Goal: Task Accomplishment & Management: Use online tool/utility

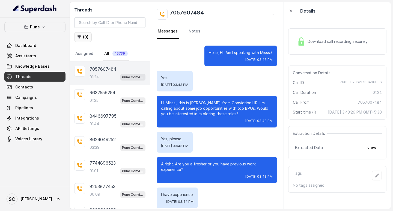
scroll to position [360, 0]
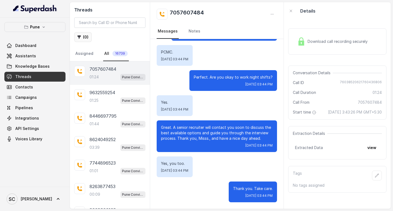
click at [80, 38] on icon "button" at bounding box center [79, 37] width 4 height 4
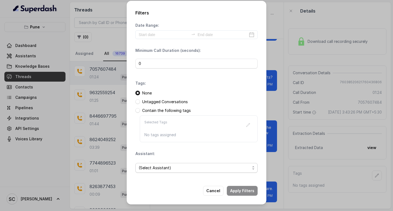
click at [148, 171] on span "(Select Assistant)" at bounding box center [197, 168] width 122 height 10
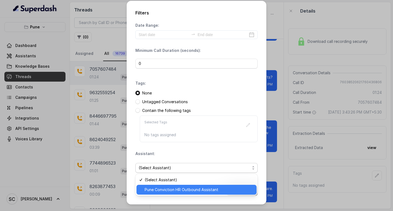
click at [155, 191] on span "Pune Conviction HR Outbound Assistant" at bounding box center [199, 190] width 109 height 7
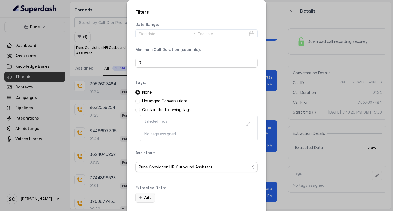
click at [143, 197] on button "Add" at bounding box center [146, 198] width 20 height 10
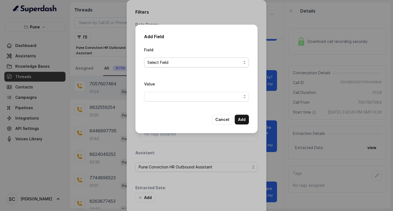
click at [158, 61] on span "Select Field" at bounding box center [195, 62] width 94 height 7
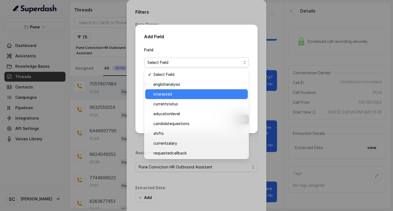
click at [161, 95] on span "interested" at bounding box center [199, 94] width 91 height 7
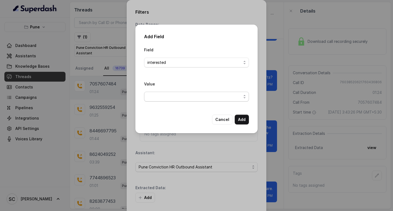
click at [181, 95] on span "button" at bounding box center [196, 97] width 105 height 10
click at [182, 81] on div "Value" at bounding box center [196, 91] width 105 height 21
click at [196, 93] on span "button" at bounding box center [196, 97] width 105 height 10
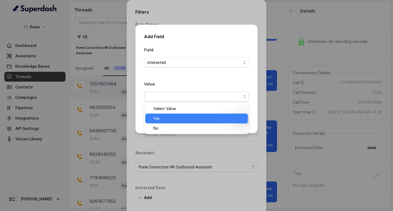
click at [157, 117] on span "Yes" at bounding box center [199, 118] width 91 height 7
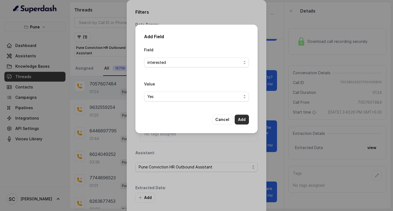
click at [246, 118] on button "Add" at bounding box center [242, 120] width 14 height 10
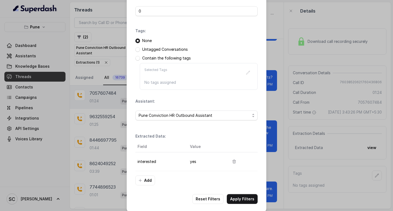
scroll to position [55, 0]
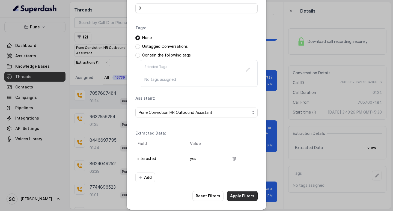
click at [252, 195] on button "Apply Filters" at bounding box center [242, 196] width 31 height 10
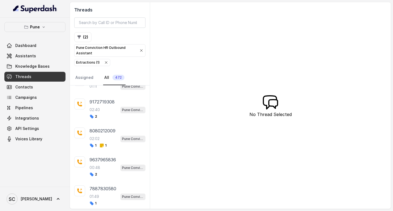
scroll to position [546, 0]
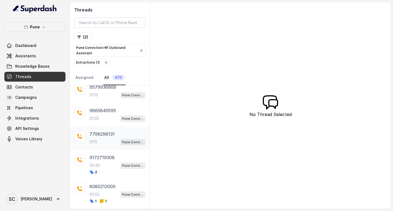
click at [99, 143] on div "01:11 Pune Conviction HR Outbound Assistant" at bounding box center [118, 142] width 56 height 7
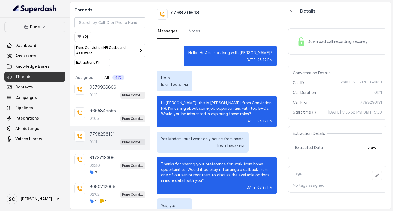
scroll to position [265, 0]
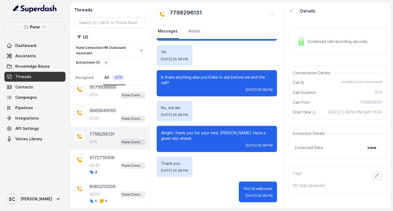
click at [375, 178] on icon "button" at bounding box center [377, 175] width 4 height 4
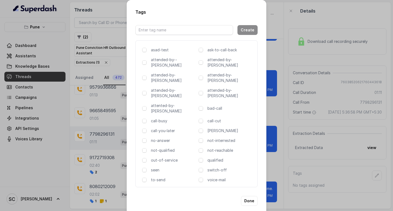
click at [142, 72] on div "asad-test ask-to-call-back attended-by--komal attended-by-amaan attended-by-amr…" at bounding box center [197, 113] width 122 height 147
click at [143, 76] on span at bounding box center [144, 78] width 4 height 4
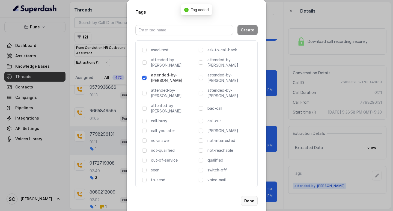
click at [250, 196] on button "Done" at bounding box center [249, 201] width 17 height 10
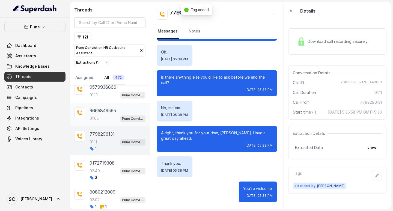
click at [97, 113] on p "9665849595" at bounding box center [103, 110] width 27 height 7
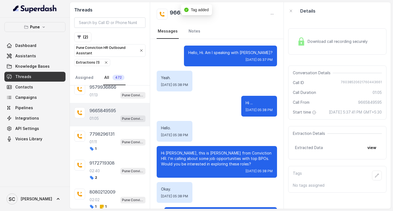
scroll to position [288, 0]
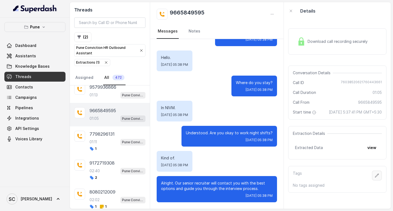
click at [375, 178] on icon "button" at bounding box center [377, 175] width 4 height 4
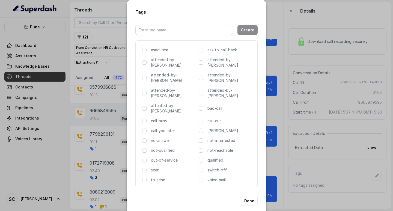
click at [153, 73] on p "attended-by-[PERSON_NAME]" at bounding box center [174, 77] width 46 height 11
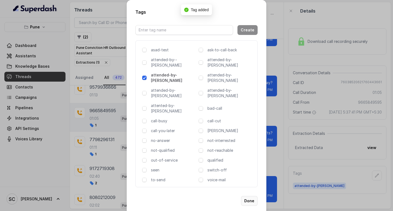
click at [248, 196] on button "Done" at bounding box center [249, 201] width 17 height 10
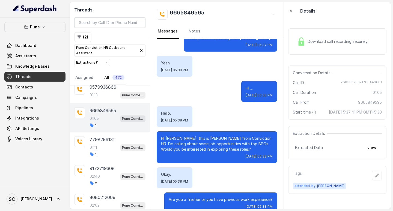
scroll to position [0, 0]
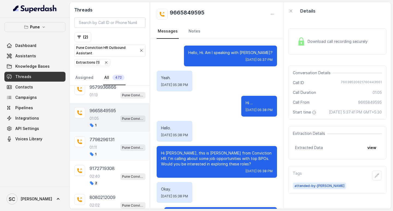
click at [99, 142] on p "7798296131" at bounding box center [102, 139] width 25 height 7
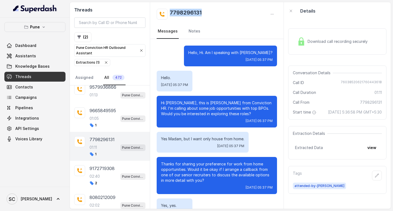
drag, startPoint x: 169, startPoint y: 11, endPoint x: 214, endPoint y: 11, distance: 44.3
click at [214, 11] on div "7798296131" at bounding box center [217, 14] width 120 height 11
copy h2 "7798296131"
click at [175, 101] on p "Hi PRATIKSHA, this is Monica from Conviction HR. I'm calling about some job opp…" at bounding box center [217, 108] width 112 height 16
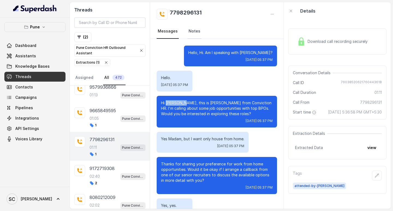
click at [196, 31] on link "Notes" at bounding box center [195, 31] width 14 height 15
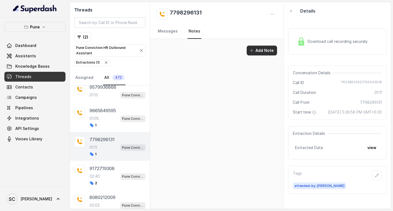
click at [270, 52] on button "Add Note" at bounding box center [262, 51] width 30 height 10
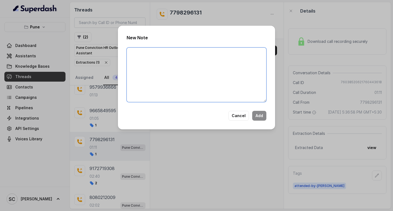
click at [181, 58] on textarea at bounding box center [197, 75] width 140 height 55
paste textarea "Name: Number: Recruiter: Name of attender: Comments: AI Improvement:"
click at [152, 51] on textarea "Name: Number: Recruiter: Name of attender: Comments: AI Improvement:" at bounding box center [197, 75] width 140 height 55
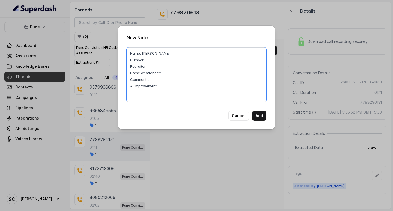
click at [151, 60] on textarea "Name: Pratiksha Number: Recruiter: Name of attender: Comments: AI Improvement:" at bounding box center [197, 75] width 140 height 55
paste textarea "7798296131"
click at [149, 64] on textarea "Name: Pratiksha Number: 7798296131 Recruiter: Name of attender: Comments: AI Im…" at bounding box center [197, 75] width 140 height 55
click at [175, 72] on textarea "Name: Pratiksha Number: 7798296131 Recruiter: Saima Name of attender: Comments:…" at bounding box center [197, 75] width 140 height 55
click at [169, 79] on textarea "Name: Pratiksha Number: 7798296131 Recruiter: Saima Name of attender: Amruta Co…" at bounding box center [197, 75] width 140 height 55
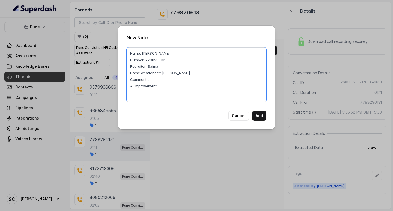
click at [165, 81] on textarea "Name: Pratiksha Number: 7798296131 Recruiter: Saima Name of attender: Amruta Co…" at bounding box center [197, 75] width 140 height 55
paste textarea "Quality engineer, Only WFH"
click at [166, 87] on textarea "Name: Pratiksha Number: 7798296131 Recruiter: Saima Name of attender: Amruta Co…" at bounding box center [197, 75] width 140 height 55
type textarea "Name: Pratiksha Number: 7798296131 Recruiter: Saima Name of attender: Amruta Co…"
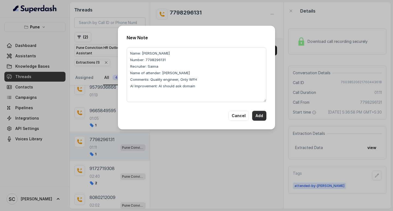
click at [257, 113] on button "Add" at bounding box center [259, 116] width 14 height 10
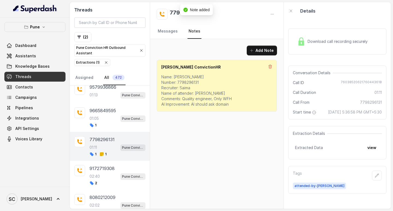
drag, startPoint x: 381, startPoint y: 181, endPoint x: 374, endPoint y: 182, distance: 6.5
click at [377, 181] on div "Tags attended-by-amruta" at bounding box center [338, 180] width 98 height 28
click at [375, 178] on icon "button" at bounding box center [377, 175] width 4 height 4
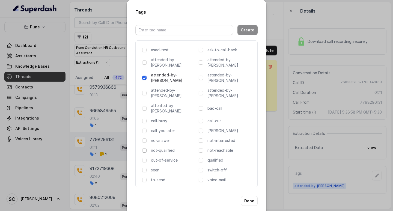
click at [145, 148] on span at bounding box center [144, 150] width 4 height 4
click at [254, 196] on button "Done" at bounding box center [249, 201] width 17 height 10
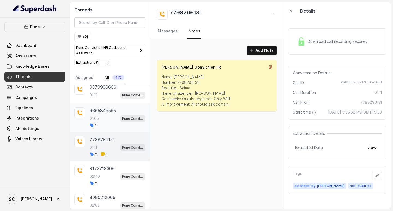
click at [96, 117] on p "01:05" at bounding box center [94, 118] width 9 height 5
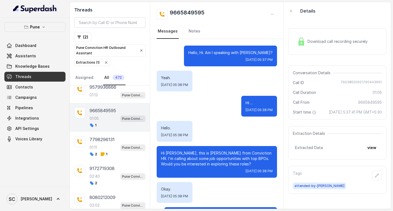
scroll to position [288, 0]
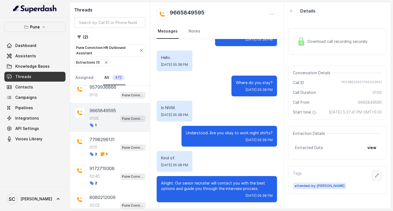
click at [375, 178] on icon "button" at bounding box center [377, 175] width 4 height 4
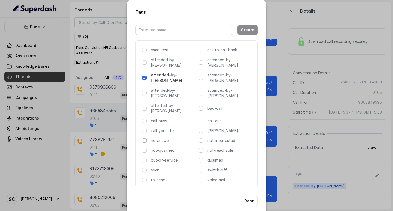
click at [146, 139] on span at bounding box center [144, 141] width 4 height 4
drag, startPoint x: 252, startPoint y: 183, endPoint x: 249, endPoint y: 181, distance: 3.2
click at [251, 196] on button "Done" at bounding box center [249, 201] width 17 height 10
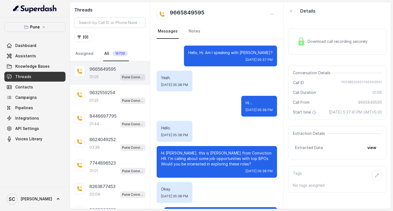
scroll to position [288, 0]
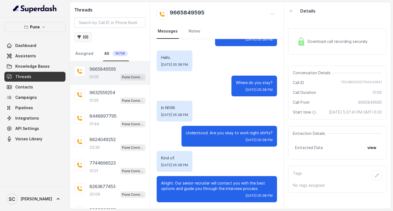
click at [83, 34] on button "( 0 )" at bounding box center [82, 37] width 17 height 10
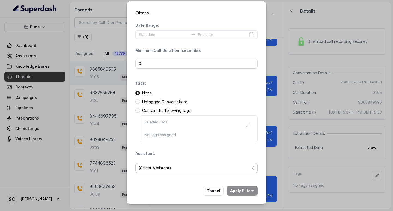
click at [152, 165] on span "(Select Assistant)" at bounding box center [194, 168] width 111 height 7
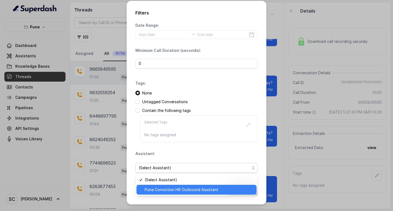
drag, startPoint x: 149, startPoint y: 187, endPoint x: 155, endPoint y: 178, distance: 12.0
click at [149, 187] on span "Pune Conviction HR Outbound Assistant" at bounding box center [199, 190] width 109 height 7
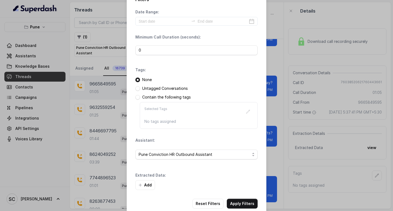
scroll to position [23, 0]
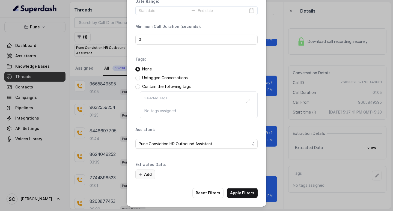
click at [146, 173] on button "Add" at bounding box center [146, 175] width 20 height 10
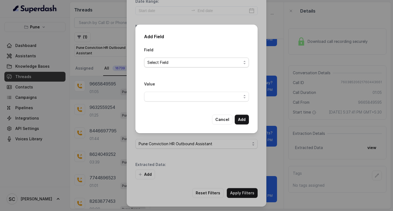
click at [156, 61] on span "Select Field" at bounding box center [195, 62] width 94 height 7
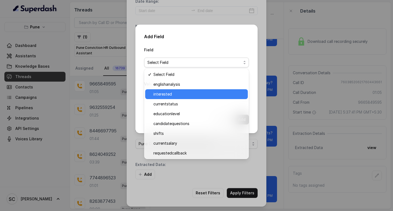
click at [170, 95] on span "interested" at bounding box center [199, 94] width 91 height 7
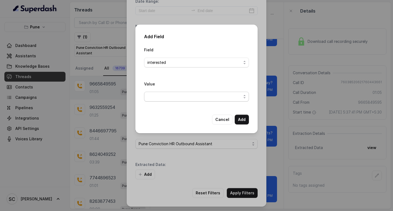
click at [165, 97] on span "button" at bounding box center [196, 97] width 105 height 10
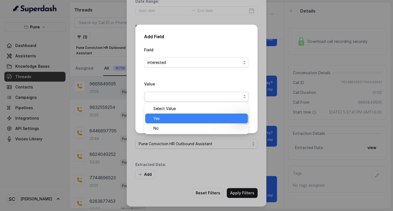
click at [162, 116] on span "Yes" at bounding box center [199, 118] width 91 height 7
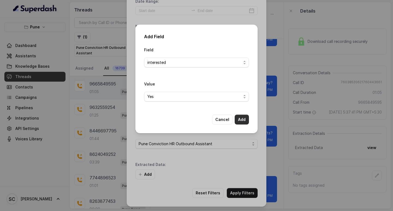
click at [244, 120] on button "Add" at bounding box center [242, 120] width 14 height 10
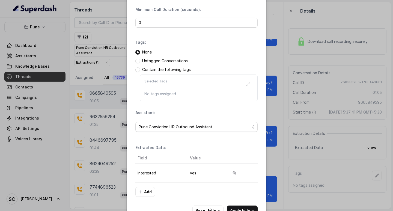
scroll to position [58, 0]
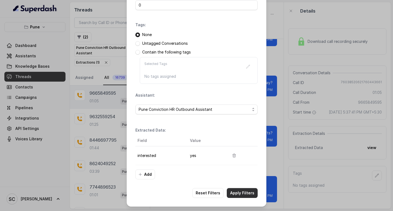
click at [237, 192] on button "Apply Filters" at bounding box center [242, 193] width 31 height 10
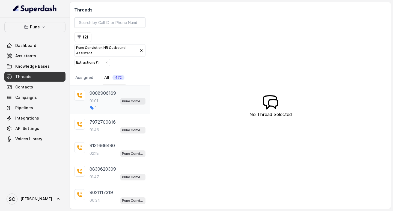
click at [98, 93] on p "9008906169" at bounding box center [103, 93] width 27 height 7
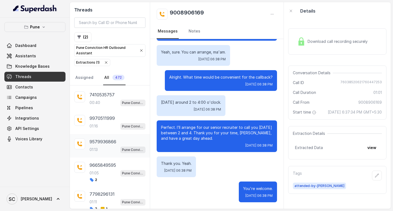
scroll to position [510, 0]
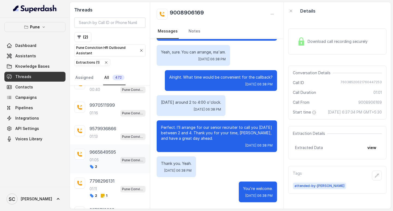
click at [105, 150] on p "9665849595" at bounding box center [103, 152] width 27 height 7
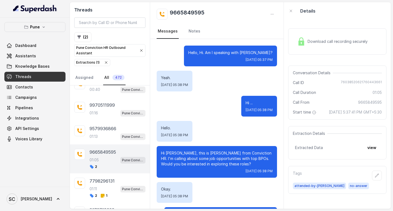
scroll to position [288, 0]
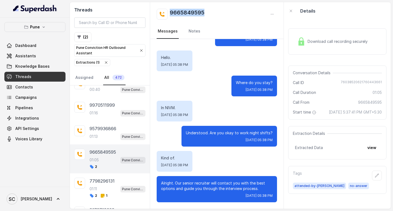
drag, startPoint x: 168, startPoint y: 12, endPoint x: 224, endPoint y: 9, distance: 55.5
click at [224, 9] on div "9665849595" at bounding box center [217, 14] width 120 height 11
copy h2 "9665849595"
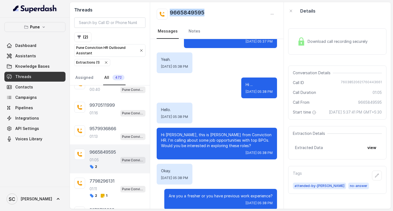
scroll to position [0, 0]
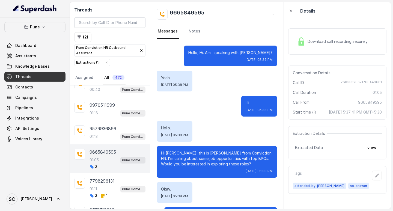
click at [170, 151] on p "Hi [PERSON_NAME], this is [PERSON_NAME] from Conviction HR. I'm calling about s…" at bounding box center [217, 159] width 112 height 16
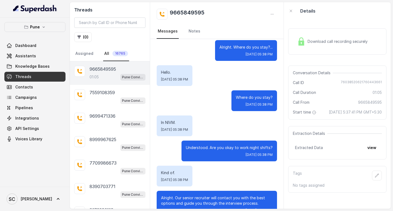
scroll to position [288, 0]
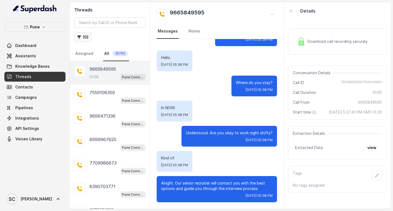
click at [81, 37] on icon "button" at bounding box center [79, 37] width 4 height 4
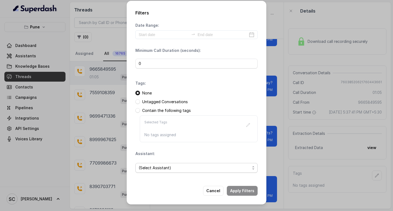
click at [155, 163] on span "(Select Assistant)" at bounding box center [197, 168] width 122 height 10
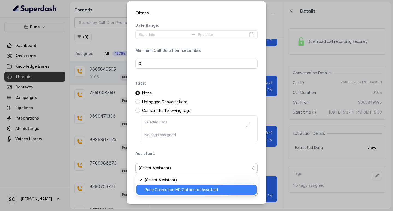
click at [160, 189] on span "Pune Conviction HR Outbound Assistant" at bounding box center [199, 190] width 109 height 7
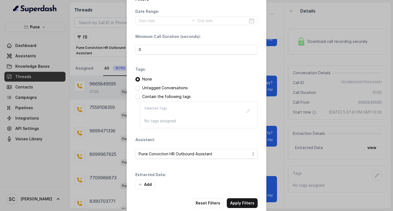
scroll to position [23, 0]
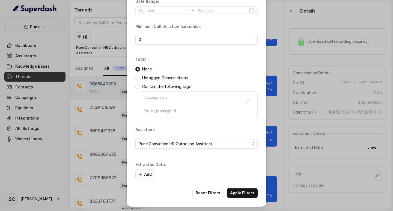
click at [143, 171] on button "Add" at bounding box center [146, 175] width 20 height 10
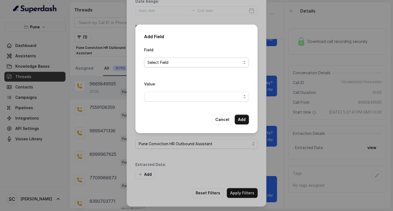
click at [165, 61] on span "Select Field" at bounding box center [195, 62] width 94 height 7
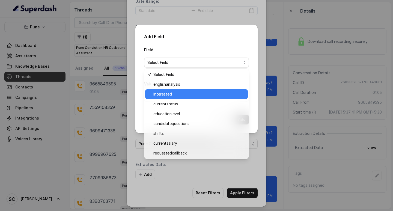
click at [169, 92] on span "interested" at bounding box center [199, 94] width 91 height 7
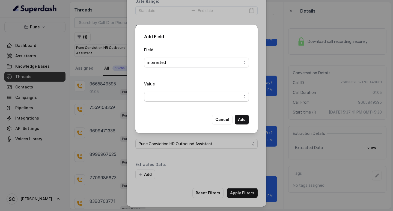
click at [177, 99] on span "button" at bounding box center [196, 97] width 105 height 10
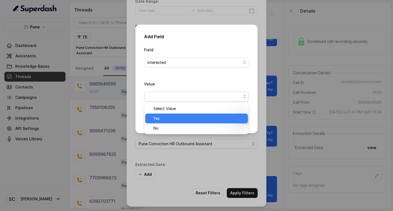
click at [174, 122] on span "Yes" at bounding box center [199, 118] width 91 height 7
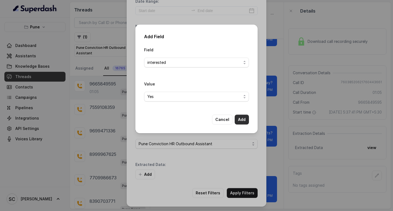
click at [244, 122] on button "Add" at bounding box center [242, 120] width 14 height 10
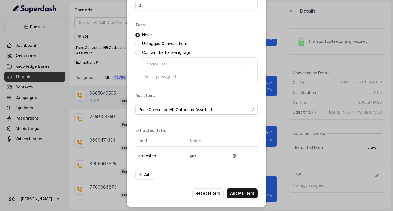
scroll to position [58, 0]
click at [246, 192] on button "Apply Filters" at bounding box center [242, 193] width 31 height 10
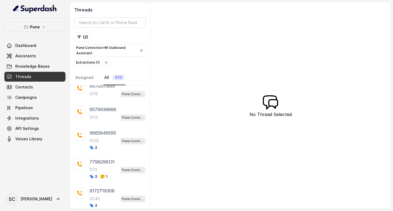
scroll to position [538, 0]
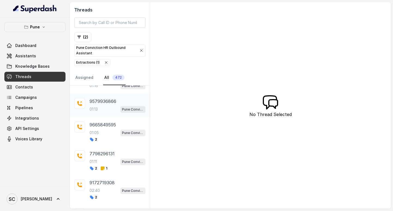
click at [100, 105] on div "9579936866 01:13 Pune Conviction HR Outbound Assistant" at bounding box center [118, 105] width 56 height 15
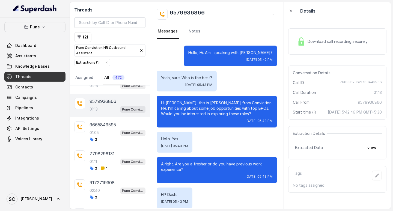
scroll to position [344, 0]
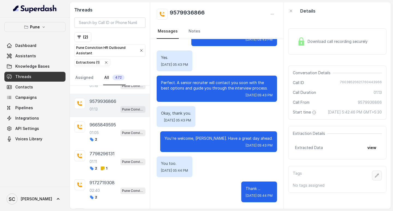
click at [375, 178] on icon "button" at bounding box center [377, 175] width 4 height 4
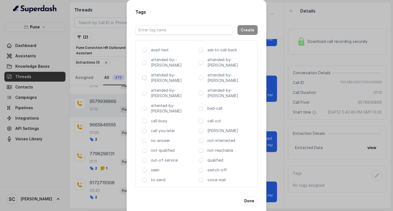
click at [145, 76] on span at bounding box center [144, 78] width 4 height 4
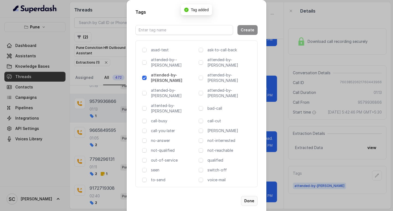
drag, startPoint x: 252, startPoint y: 182, endPoint x: 249, endPoint y: 175, distance: 7.5
click at [252, 196] on button "Done" at bounding box center [249, 201] width 17 height 10
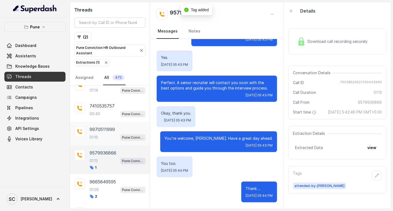
scroll to position [483, 0]
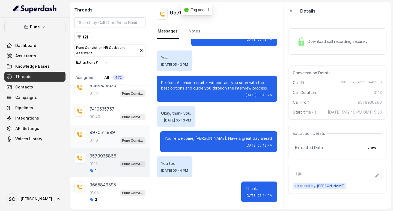
click at [97, 141] on p "01:16" at bounding box center [94, 140] width 8 height 5
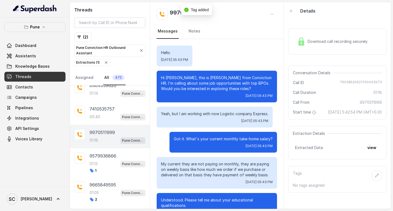
scroll to position [285, 0]
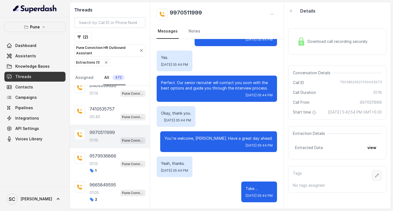
click at [375, 178] on icon "button" at bounding box center [377, 175] width 4 height 4
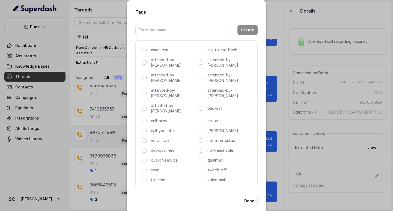
click at [143, 76] on span at bounding box center [144, 78] width 4 height 4
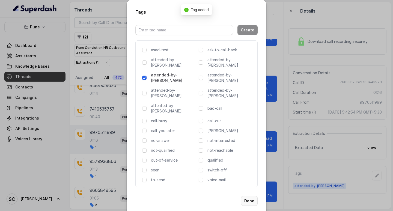
click at [248, 196] on button "Done" at bounding box center [249, 201] width 17 height 10
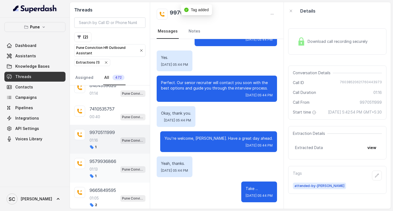
click at [98, 158] on p "9579936866" at bounding box center [103, 161] width 27 height 7
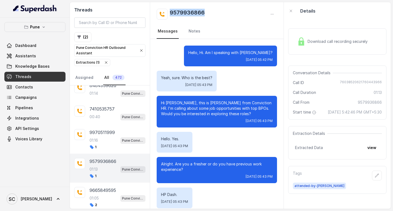
drag, startPoint x: 170, startPoint y: 12, endPoint x: 215, endPoint y: 12, distance: 44.3
click at [215, 12] on div "9579936866" at bounding box center [217, 14] width 120 height 11
copy h2 "9579936866"
click at [101, 133] on p "9970511999" at bounding box center [102, 132] width 25 height 7
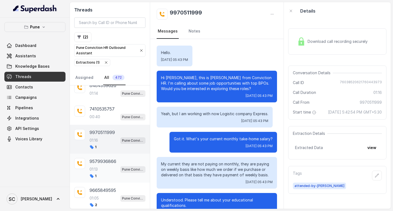
click at [101, 162] on p "9579936866" at bounding box center [103, 161] width 27 height 7
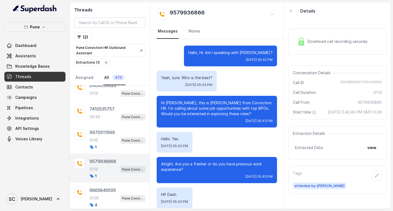
scroll to position [344, 0]
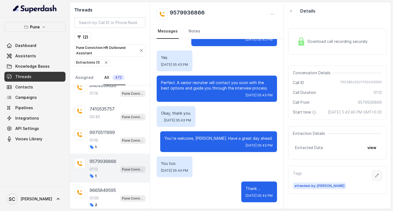
click at [375, 178] on icon "button" at bounding box center [377, 175] width 4 height 4
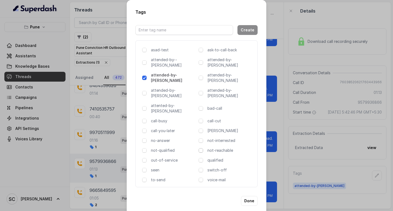
click at [201, 148] on span at bounding box center [201, 150] width 4 height 4
click at [251, 196] on button "Done" at bounding box center [249, 201] width 17 height 10
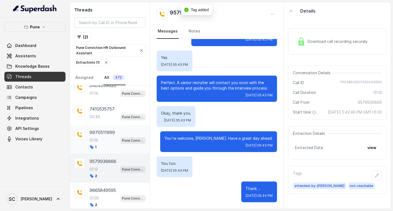
click at [104, 136] on div "9970511999 01:16 Pune Conviction HR Outbound Assistant 1" at bounding box center [118, 139] width 56 height 20
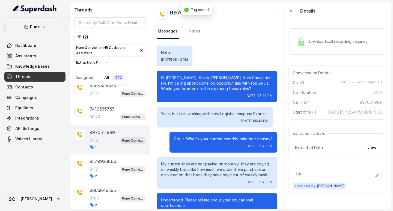
scroll to position [285, 0]
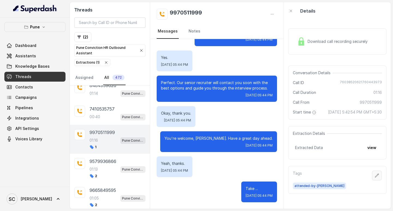
click at [375, 178] on icon "button" at bounding box center [377, 175] width 4 height 4
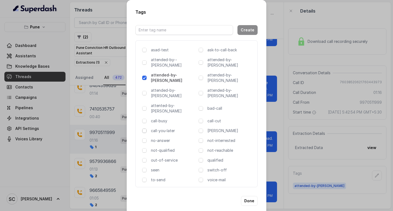
click at [144, 129] on span at bounding box center [144, 131] width 4 height 4
click at [248, 196] on button "Done" at bounding box center [249, 201] width 17 height 10
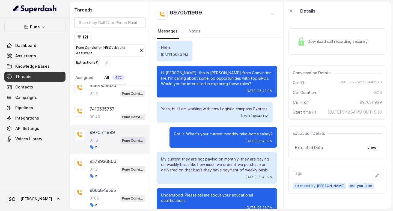
scroll to position [0, 0]
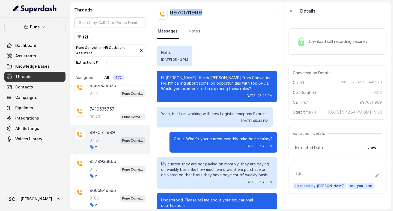
drag, startPoint x: 170, startPoint y: 10, endPoint x: 233, endPoint y: 11, distance: 62.6
click at [233, 11] on div "9970511999" at bounding box center [217, 14] width 120 height 11
copy h2 "9970511999"
click at [102, 165] on div "9579936866 01:13 Pune Conviction HR Outbound Assistant 2" at bounding box center [118, 168] width 56 height 20
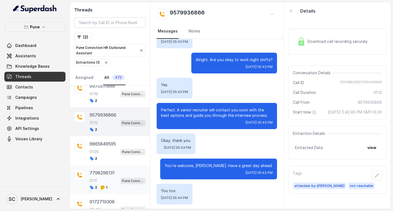
scroll to position [538, 0]
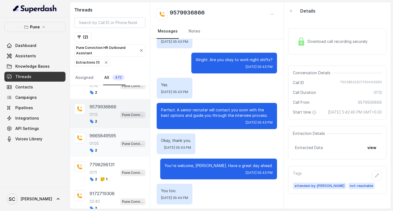
click at [102, 140] on div "9665849595 01:05 Pune Conviction HR Outbound Assistant 2" at bounding box center [118, 143] width 56 height 20
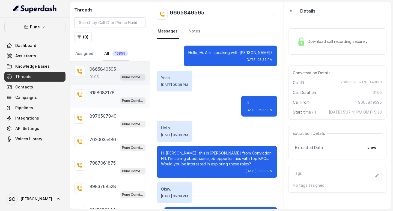
scroll to position [288, 0]
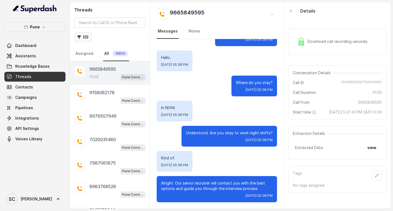
click at [86, 34] on button "( 0 )" at bounding box center [82, 37] width 17 height 10
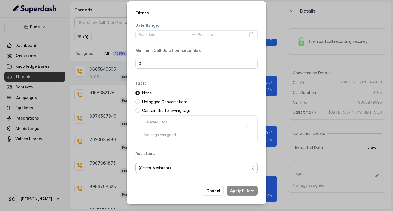
click at [155, 167] on span "(Select Assistant)" at bounding box center [194, 168] width 111 height 7
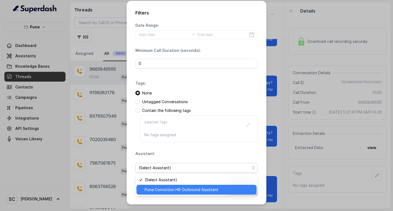
click at [160, 189] on span "Pune Conviction HR Outbound Assistant" at bounding box center [199, 190] width 109 height 7
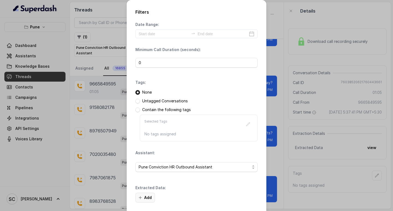
click at [140, 194] on button "Add" at bounding box center [146, 198] width 20 height 10
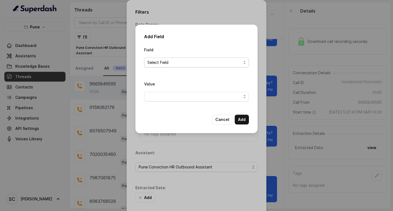
click at [156, 58] on span "Select Field" at bounding box center [196, 63] width 105 height 10
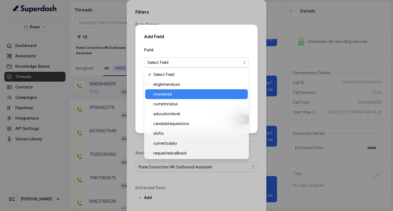
click at [167, 91] on span "interested" at bounding box center [199, 94] width 91 height 7
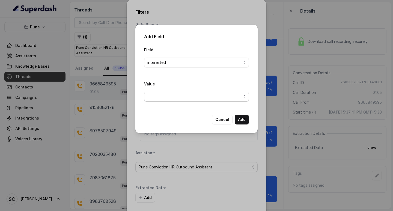
click at [170, 98] on span "button" at bounding box center [196, 97] width 105 height 10
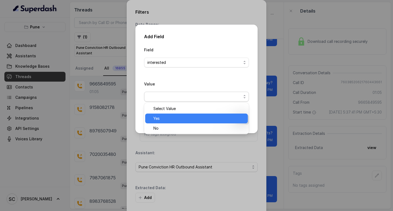
click at [171, 116] on span "Yes" at bounding box center [199, 118] width 91 height 7
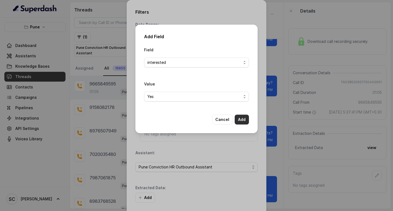
click at [243, 119] on button "Add" at bounding box center [242, 120] width 14 height 10
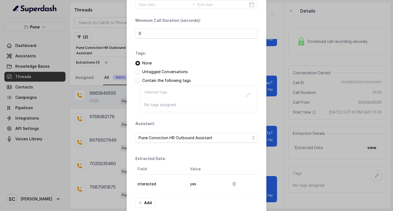
scroll to position [58, 0]
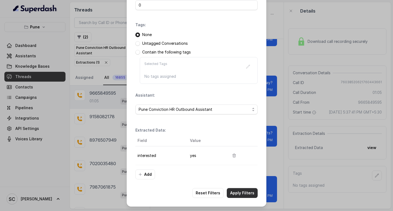
click at [240, 195] on button "Apply Filters" at bounding box center [242, 193] width 31 height 10
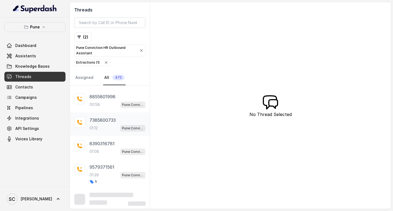
scroll to position [379, 0]
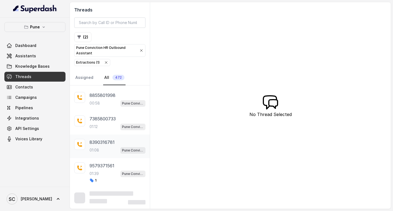
click at [96, 144] on p "8390316781" at bounding box center [102, 142] width 25 height 7
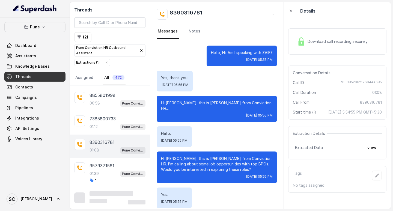
scroll to position [193, 0]
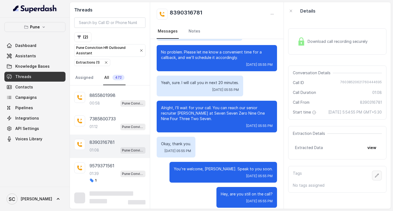
click at [375, 178] on icon "button" at bounding box center [377, 175] width 4 height 4
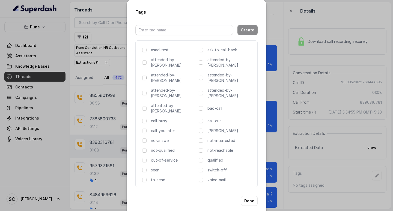
click at [143, 76] on span at bounding box center [144, 78] width 4 height 4
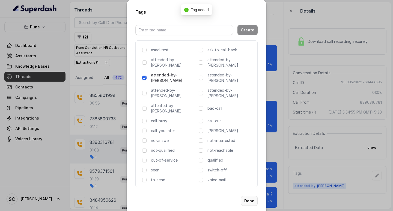
click at [250, 196] on button "Done" at bounding box center [249, 201] width 17 height 10
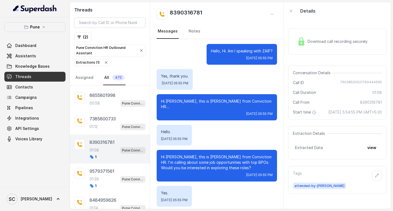
scroll to position [0, 0]
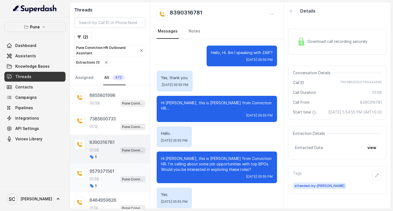
click at [98, 172] on p "9579371561" at bounding box center [102, 171] width 25 height 7
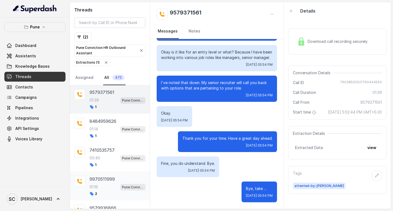
scroll to position [461, 0]
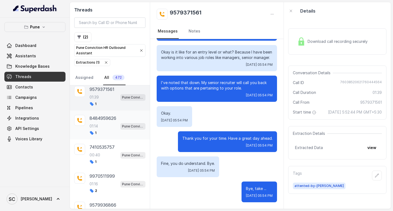
click at [102, 119] on p "8484959626" at bounding box center [103, 118] width 27 height 7
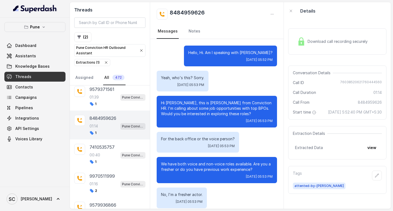
scroll to position [304, 0]
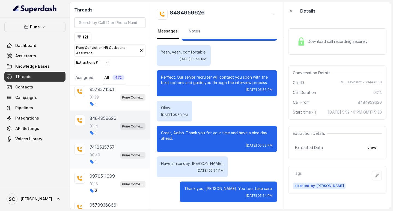
click at [102, 148] on p "7410535757" at bounding box center [102, 147] width 25 height 7
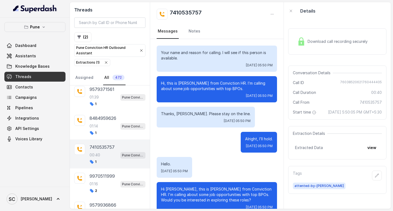
scroll to position [37, 0]
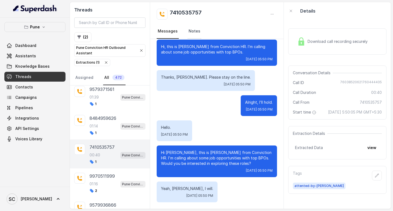
click at [197, 29] on link "Notes" at bounding box center [195, 31] width 14 height 15
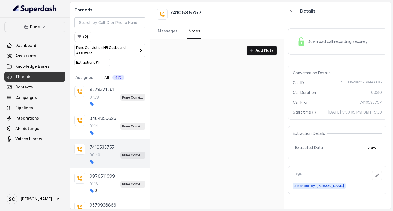
scroll to position [0, 0]
click at [98, 100] on div "01:39 Pune Conviction HR Outbound Assistant" at bounding box center [118, 97] width 56 height 7
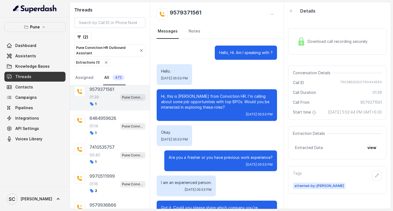
scroll to position [465, 0]
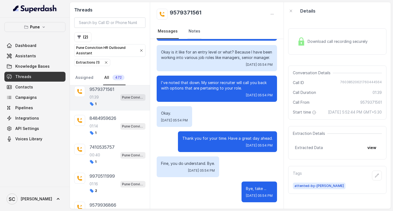
click at [192, 25] on link "Notes" at bounding box center [195, 31] width 14 height 15
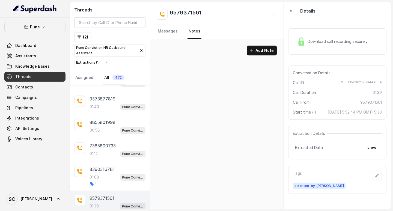
scroll to position [352, 0]
click at [98, 149] on p "7385800733" at bounding box center [103, 146] width 26 height 7
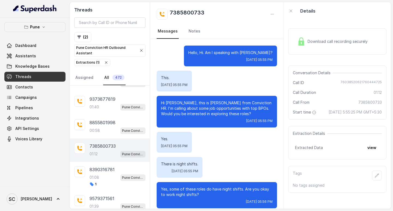
scroll to position [164, 0]
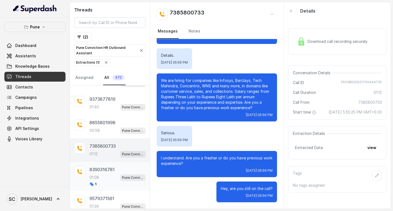
click at [101, 173] on div "8390316781 01:08 Pune Conviction HR Outbound Assistant 1" at bounding box center [118, 176] width 56 height 20
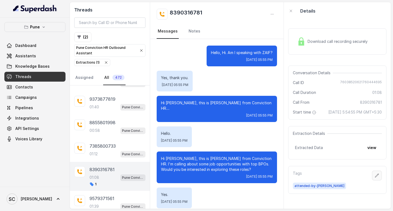
click at [375, 178] on icon "button" at bounding box center [377, 175] width 4 height 4
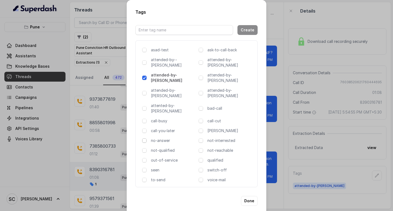
click at [144, 139] on span at bounding box center [144, 141] width 4 height 4
click at [248, 196] on button "Done" at bounding box center [249, 201] width 17 height 10
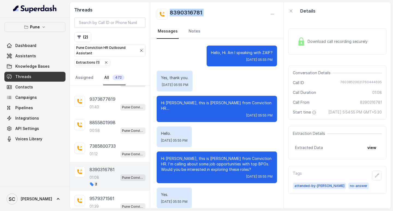
drag, startPoint x: 170, startPoint y: 11, endPoint x: 251, endPoint y: 12, distance: 80.9
click at [251, 12] on div "8390316781" at bounding box center [217, 14] width 120 height 11
copy div "8390316781"
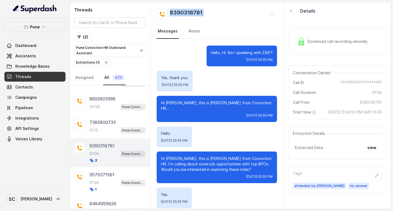
scroll to position [407, 0]
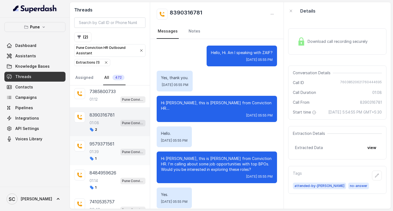
drag, startPoint x: 103, startPoint y: 148, endPoint x: 116, endPoint y: 177, distance: 31.5
click at [103, 149] on div "01:39 Pune Conviction HR Outbound Assistant" at bounding box center [118, 151] width 56 height 7
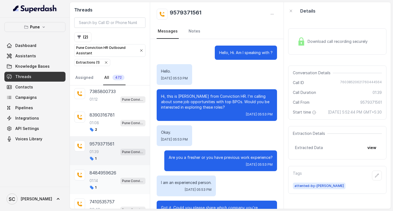
scroll to position [465, 0]
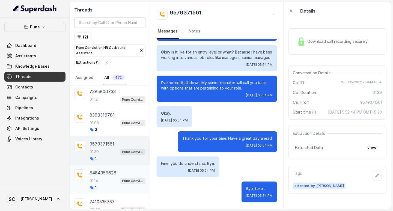
click at [109, 179] on div "01:14 Pune Conviction HR Outbound Assistant" at bounding box center [118, 180] width 56 height 7
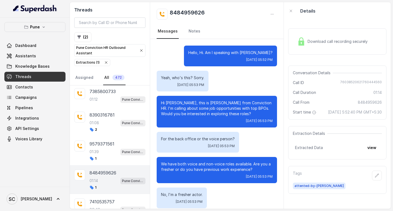
scroll to position [304, 0]
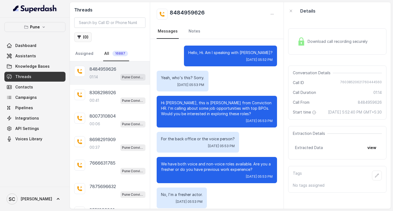
scroll to position [304, 0]
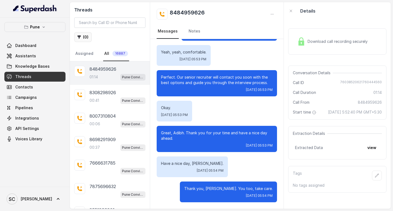
click at [81, 37] on button "( 0 )" at bounding box center [82, 37] width 17 height 10
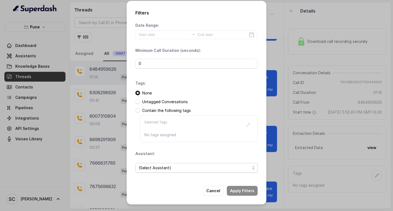
click at [156, 169] on span "(Select Assistant)" at bounding box center [194, 168] width 111 height 7
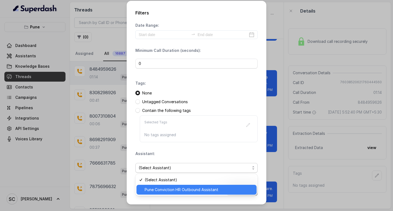
click at [166, 189] on span "Pune Conviction HR Outbound Assistant" at bounding box center [199, 190] width 109 height 7
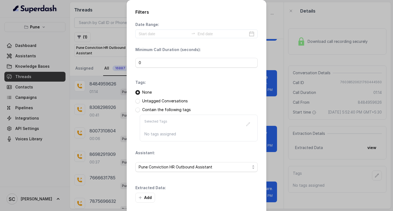
scroll to position [23, 0]
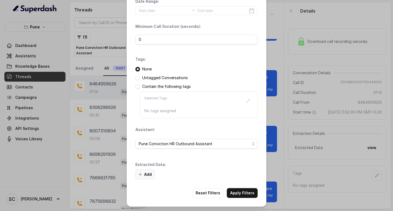
click at [147, 176] on button "Add" at bounding box center [146, 175] width 20 height 10
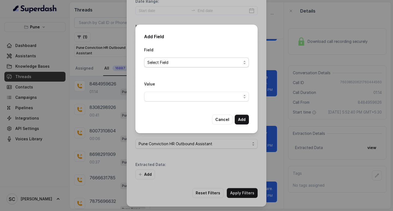
click at [156, 60] on span "Select Field" at bounding box center [195, 62] width 94 height 7
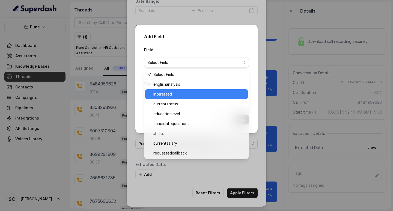
click at [163, 95] on span "interested" at bounding box center [199, 94] width 91 height 7
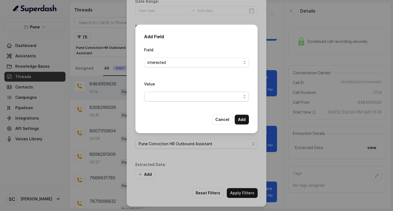
click at [163, 95] on span "button" at bounding box center [196, 97] width 105 height 10
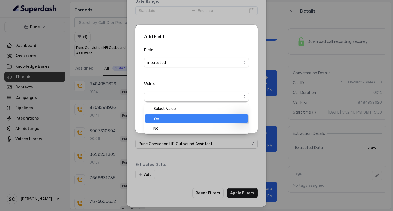
click at [163, 116] on span "Yes" at bounding box center [199, 118] width 91 height 7
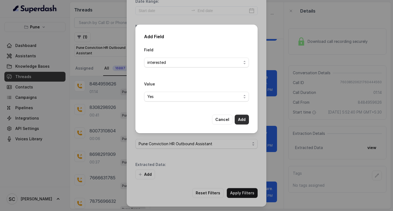
click at [241, 120] on button "Add" at bounding box center [242, 120] width 14 height 10
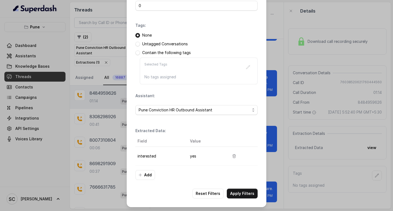
scroll to position [58, 0]
click at [240, 189] on button "Apply Filters" at bounding box center [242, 193] width 31 height 10
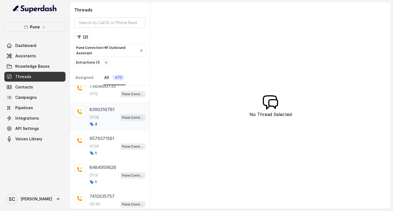
scroll to position [390, 0]
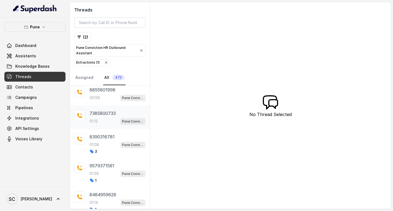
click at [99, 117] on div "7385800733 01:12 Pune Conviction HR Outbound Assistant" at bounding box center [118, 117] width 56 height 15
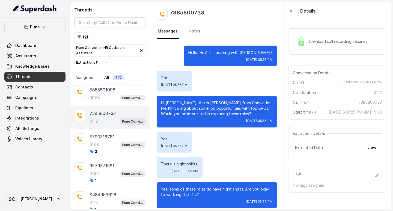
scroll to position [164, 0]
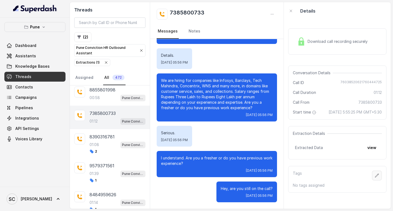
click at [372, 181] on button "button" at bounding box center [377, 176] width 10 height 10
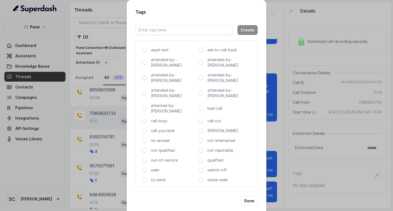
drag, startPoint x: 144, startPoint y: 72, endPoint x: 217, endPoint y: 161, distance: 114.9
click at [144, 76] on span at bounding box center [144, 78] width 4 height 4
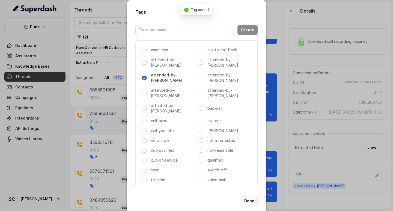
click at [253, 196] on button "Done" at bounding box center [249, 201] width 17 height 10
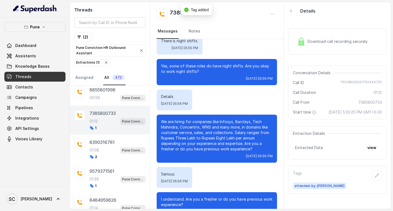
scroll to position [0, 0]
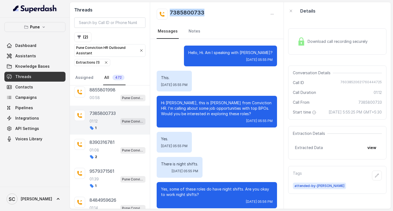
drag, startPoint x: 169, startPoint y: 10, endPoint x: 219, endPoint y: 12, distance: 49.5
click at [219, 12] on div "7385800733" at bounding box center [217, 14] width 120 height 11
copy h2 "7385800733"
click at [375, 178] on icon "button" at bounding box center [377, 175] width 4 height 4
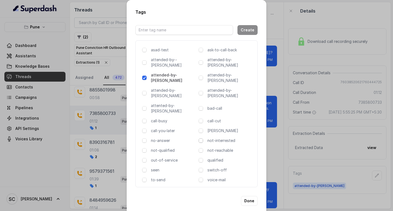
drag, startPoint x: 199, startPoint y: 122, endPoint x: 225, endPoint y: 143, distance: 33.2
click at [199, 139] on span at bounding box center [201, 141] width 4 height 4
click at [246, 196] on button "Done" at bounding box center [249, 201] width 17 height 10
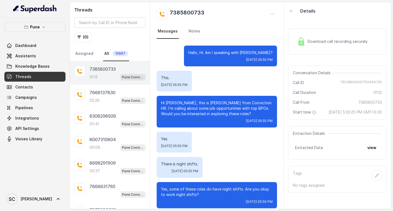
scroll to position [164, 0]
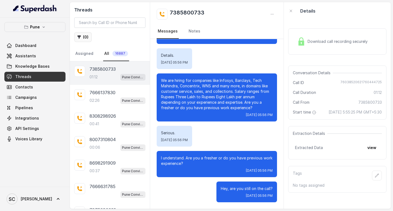
click at [81, 35] on icon "button" at bounding box center [79, 37] width 4 height 4
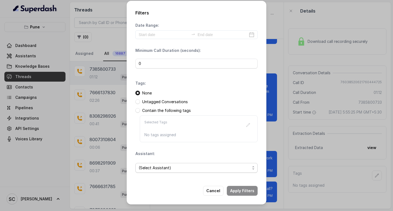
click at [155, 168] on span "(Select Assistant)" at bounding box center [194, 168] width 111 height 7
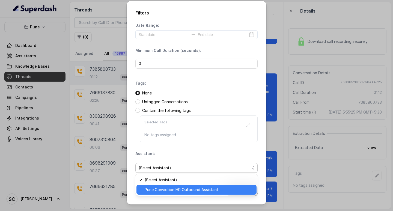
click at [157, 189] on span "Pune Conviction HR Outbound Assistant" at bounding box center [199, 190] width 109 height 7
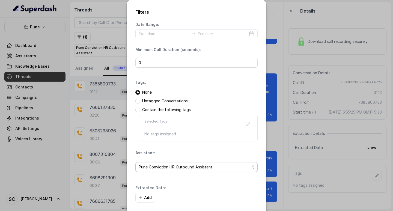
scroll to position [23, 0]
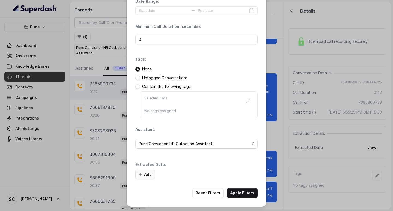
click at [143, 175] on button "Add" at bounding box center [146, 175] width 20 height 10
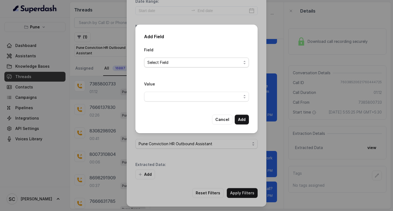
click at [152, 59] on span "Select Field" at bounding box center [195, 62] width 94 height 7
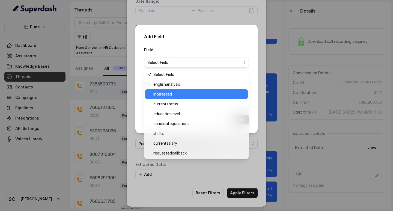
click at [170, 96] on span "interested" at bounding box center [199, 94] width 91 height 7
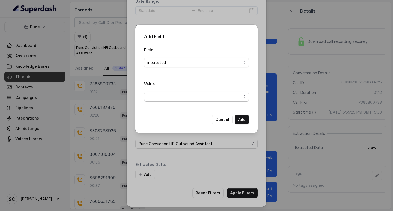
click at [172, 100] on span "button" at bounding box center [196, 97] width 105 height 10
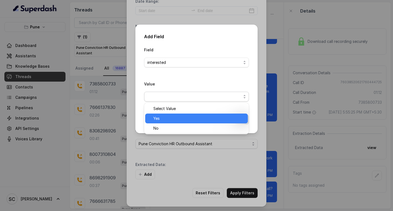
click at [172, 116] on span "Yes" at bounding box center [199, 118] width 91 height 7
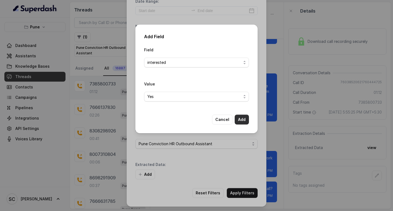
click at [239, 121] on button "Add" at bounding box center [242, 120] width 14 height 10
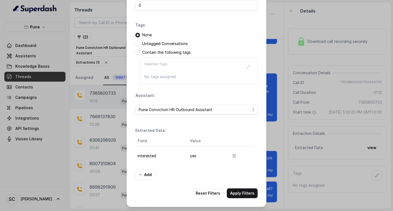
scroll to position [58, 0]
click at [248, 192] on button "Apply Filters" at bounding box center [242, 193] width 31 height 10
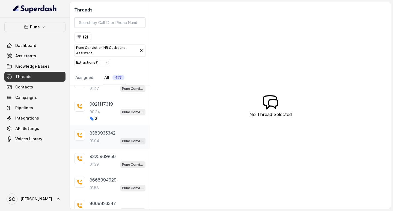
scroll to position [68, 0]
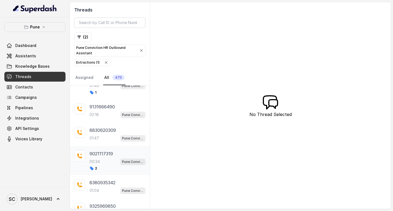
click at [103, 156] on p "9021117319" at bounding box center [101, 154] width 23 height 7
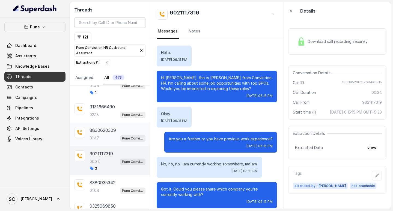
scroll to position [56, 0]
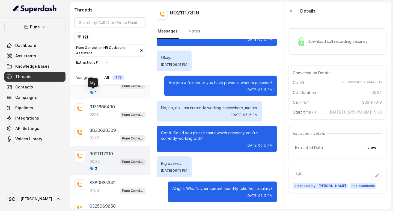
click at [95, 93] on span "1" at bounding box center [93, 92] width 7 height 4
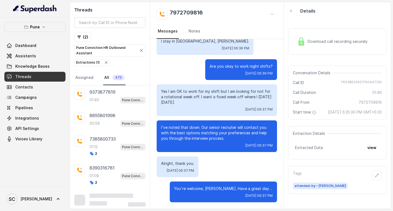
scroll to position [396, 0]
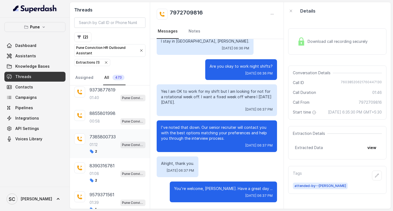
click at [108, 144] on div "01:12 Pune Conviction HR Outbound Assistant" at bounding box center [118, 144] width 56 height 7
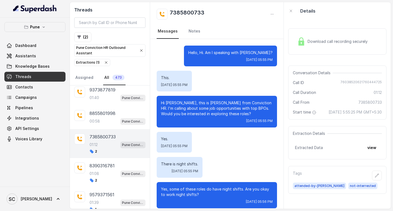
scroll to position [164, 0]
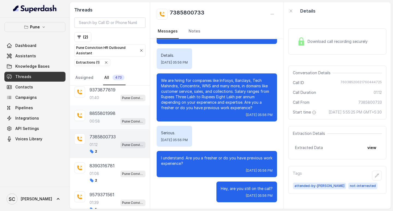
click at [106, 119] on div "00:58 Pune Conviction HR Outbound Assistant" at bounding box center [118, 121] width 56 height 7
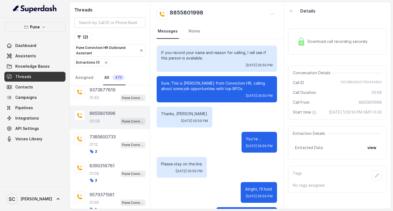
scroll to position [112, 0]
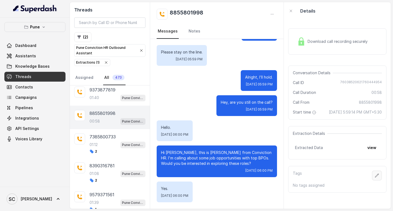
click at [375, 178] on icon "button" at bounding box center [377, 175] width 4 height 4
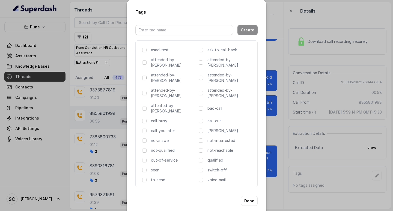
click at [144, 76] on span at bounding box center [144, 78] width 4 height 4
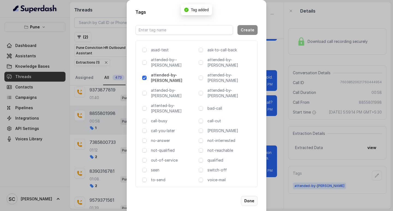
click at [254, 196] on button "Done" at bounding box center [249, 201] width 17 height 10
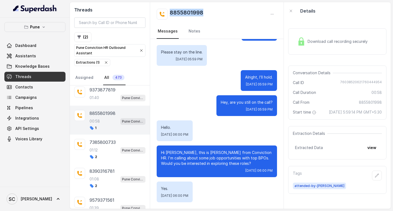
drag, startPoint x: 171, startPoint y: 10, endPoint x: 216, endPoint y: 11, distance: 44.8
click at [216, 11] on div "8855801998" at bounding box center [217, 14] width 120 height 11
copy h2 "8855801998"
click at [375, 178] on icon "button" at bounding box center [377, 175] width 4 height 4
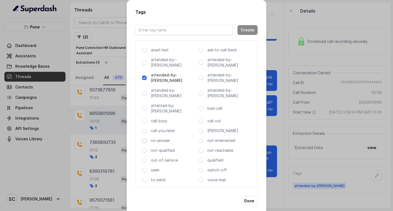
drag, startPoint x: 145, startPoint y: 121, endPoint x: 164, endPoint y: 128, distance: 20.8
click at [145, 139] on span at bounding box center [144, 141] width 4 height 4
click at [251, 196] on button "Done" at bounding box center [249, 201] width 17 height 10
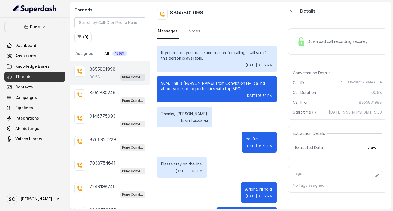
scroll to position [112, 0]
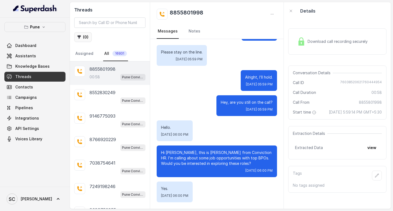
click at [84, 36] on button "( 0 )" at bounding box center [82, 37] width 17 height 10
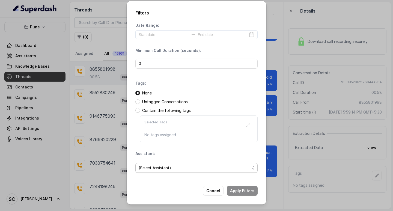
click at [176, 167] on span "(Select Assistant)" at bounding box center [194, 168] width 111 height 7
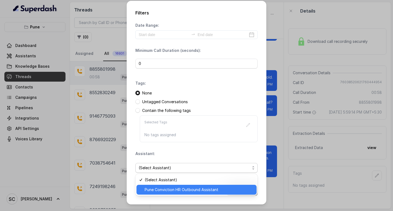
drag, startPoint x: 171, startPoint y: 190, endPoint x: 175, endPoint y: 186, distance: 6.0
click at [172, 189] on span "Pune Conviction HR Outbound Assistant" at bounding box center [199, 190] width 109 height 7
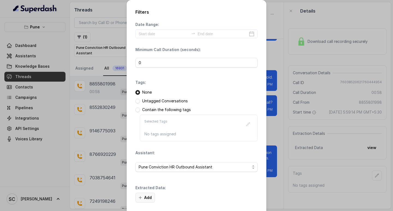
click at [152, 195] on button "Add" at bounding box center [146, 198] width 20 height 10
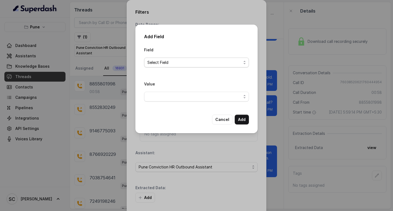
click at [165, 64] on span "Select Field" at bounding box center [195, 62] width 94 height 7
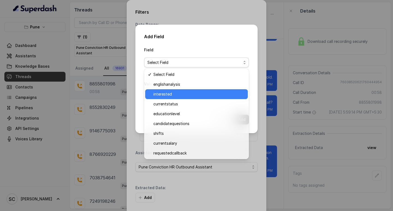
click at [171, 94] on span "interested" at bounding box center [199, 94] width 91 height 7
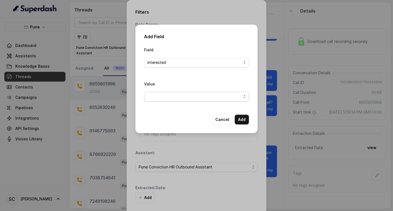
click at [171, 95] on span "button" at bounding box center [196, 97] width 105 height 10
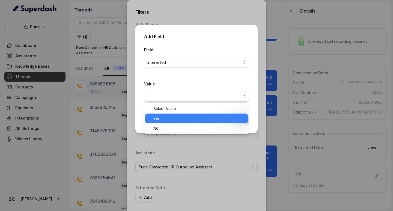
click at [169, 118] on span "Yes" at bounding box center [199, 118] width 91 height 7
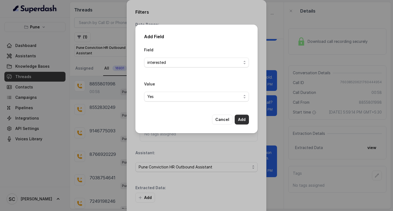
click at [242, 117] on button "Add" at bounding box center [242, 120] width 14 height 10
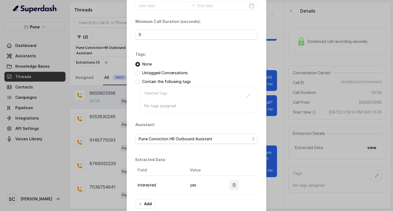
scroll to position [58, 0]
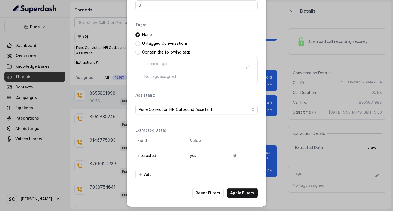
click at [247, 187] on div "Filters Date Range: Minimum Call Duration (seconds): 0 Tags: None Untagged Conv…" at bounding box center [197, 74] width 140 height 264
click at [245, 193] on button "Apply Filters" at bounding box center [242, 193] width 31 height 10
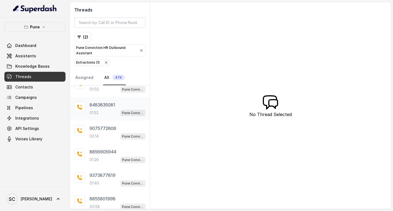
scroll to position [389, 0]
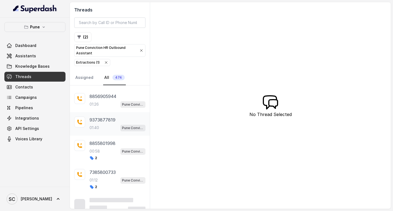
click at [98, 123] on div "9373877819 01:40 Pune Conviction HR Outbound Assistant" at bounding box center [118, 124] width 56 height 15
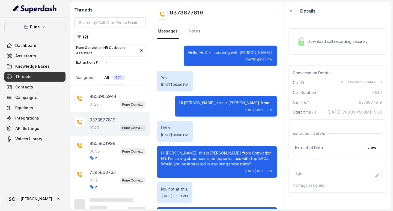
scroll to position [516, 0]
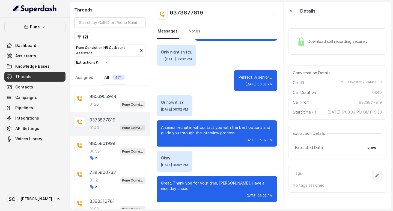
click at [375, 178] on icon "button" at bounding box center [377, 175] width 4 height 4
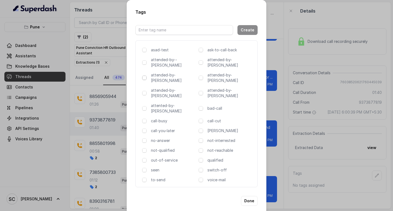
click at [145, 76] on span at bounding box center [144, 78] width 4 height 4
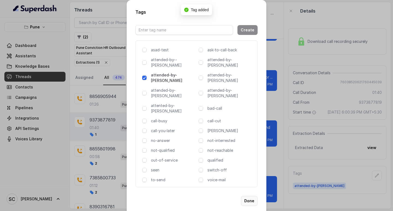
click at [254, 196] on button "Done" at bounding box center [249, 201] width 17 height 10
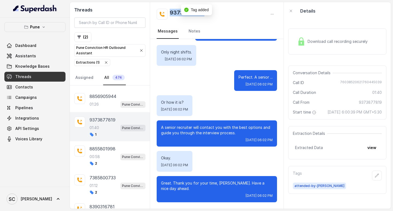
drag, startPoint x: 170, startPoint y: 13, endPoint x: 245, endPoint y: 11, distance: 74.3
click at [245, 11] on div "9373877819" at bounding box center [217, 14] width 120 height 11
copy div "9373877819"
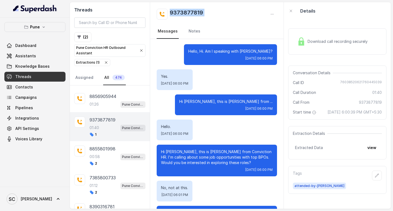
scroll to position [0, 0]
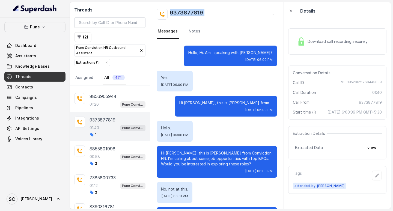
click at [187, 13] on h2 "9373877819" at bounding box center [186, 14] width 33 height 11
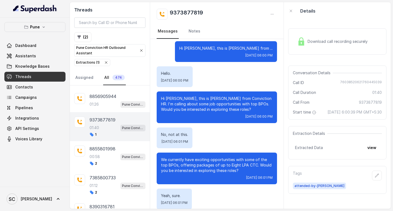
scroll to position [137, 0]
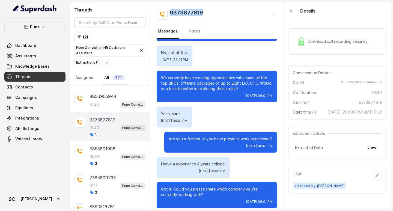
drag, startPoint x: 170, startPoint y: 11, endPoint x: 229, endPoint y: 6, distance: 59.0
click at [229, 6] on div "9373877819 Messages Notes" at bounding box center [217, 20] width 134 height 37
copy h2 "9373877819"
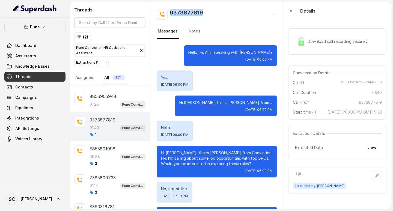
scroll to position [0, 0]
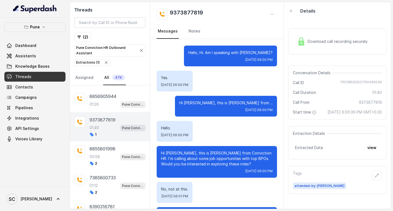
click at [217, 73] on div "Yes. Tue, Oct 14, 2025, 06:00 PM" at bounding box center [217, 81] width 120 height 21
click at [372, 181] on button "button" at bounding box center [377, 176] width 10 height 10
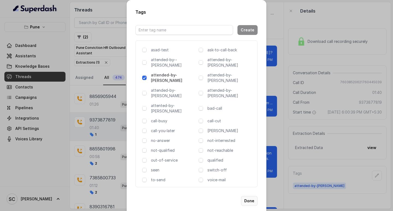
click at [252, 196] on button "Done" at bounding box center [249, 201] width 17 height 10
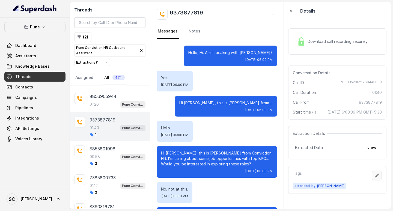
click at [375, 178] on icon "button" at bounding box center [377, 175] width 4 height 4
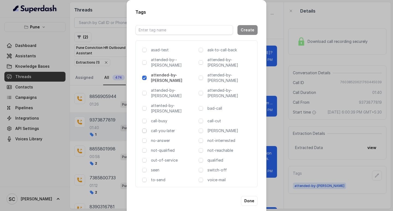
click at [145, 129] on span at bounding box center [144, 131] width 4 height 4
drag, startPoint x: 250, startPoint y: 182, endPoint x: 243, endPoint y: 180, distance: 6.9
click at [249, 196] on button "Done" at bounding box center [249, 201] width 17 height 10
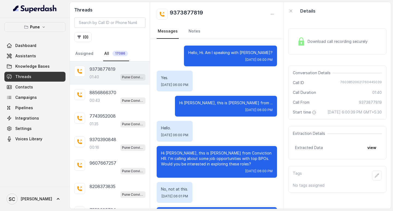
scroll to position [516, 0]
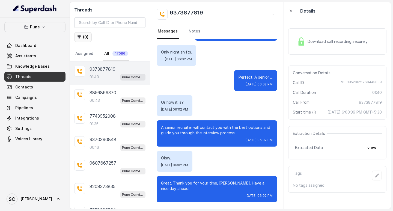
click at [80, 38] on icon "button" at bounding box center [79, 37] width 4 height 4
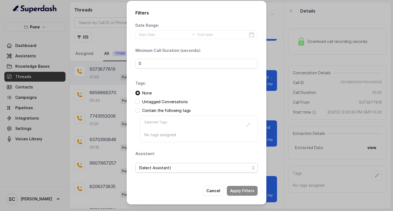
click at [168, 167] on span "(Select Assistant)" at bounding box center [194, 168] width 111 height 7
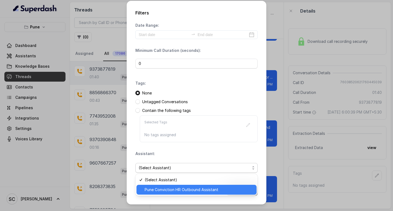
click at [157, 188] on span "Pune Conviction HR Outbound Assistant" at bounding box center [199, 190] width 109 height 7
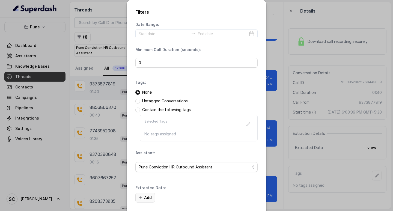
click at [147, 196] on button "Add" at bounding box center [146, 198] width 20 height 10
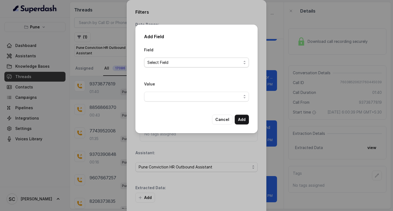
click at [175, 62] on span "Select Field" at bounding box center [195, 62] width 94 height 7
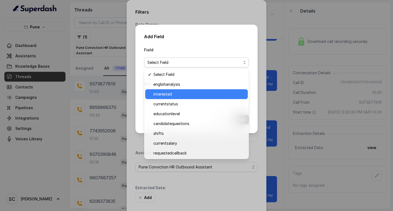
click at [180, 96] on span "interested" at bounding box center [199, 94] width 91 height 7
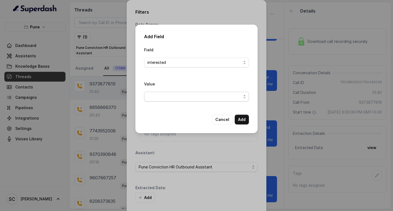
click at [159, 98] on span "button" at bounding box center [196, 97] width 105 height 10
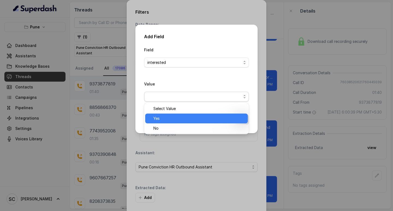
click at [172, 116] on span "Yes" at bounding box center [199, 118] width 91 height 7
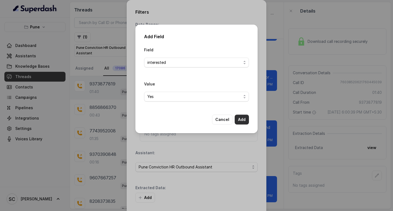
click at [242, 120] on button "Add" at bounding box center [242, 120] width 14 height 10
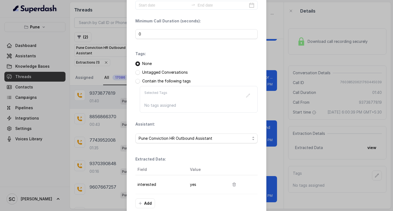
scroll to position [58, 0]
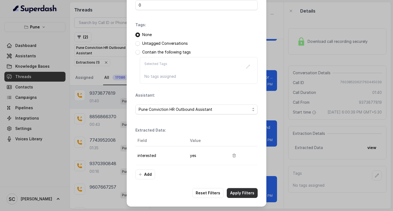
click at [241, 190] on button "Apply Filters" at bounding box center [242, 193] width 31 height 10
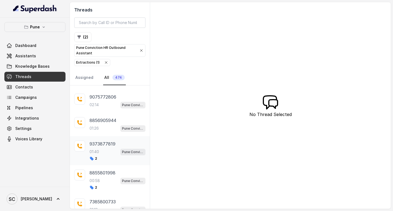
scroll to position [351, 0]
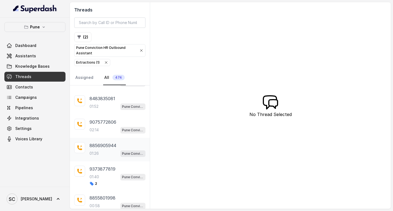
drag, startPoint x: 99, startPoint y: 149, endPoint x: 108, endPoint y: 149, distance: 9.6
click at [99, 149] on div "8856905944 01:26 Pune Conviction HR Outbound Assistant" at bounding box center [118, 149] width 56 height 15
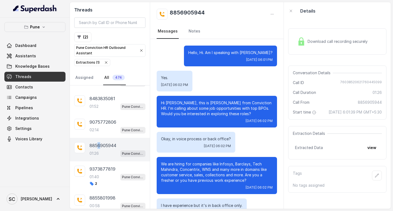
scroll to position [229, 0]
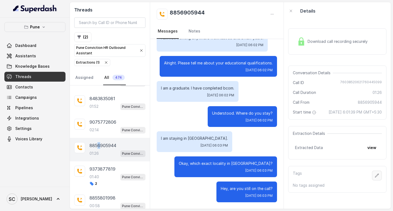
click at [375, 178] on icon "button" at bounding box center [377, 175] width 4 height 4
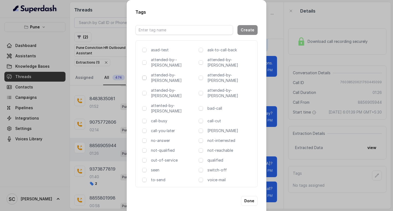
click at [144, 76] on span at bounding box center [144, 78] width 4 height 4
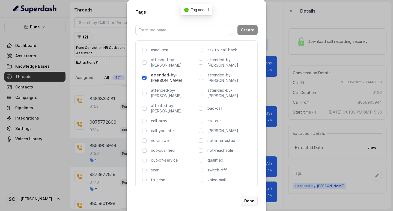
click at [251, 196] on button "Done" at bounding box center [249, 201] width 17 height 10
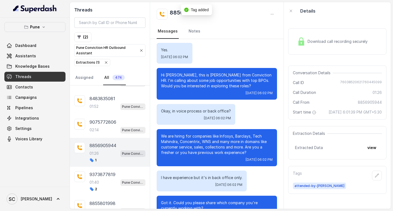
scroll to position [0, 0]
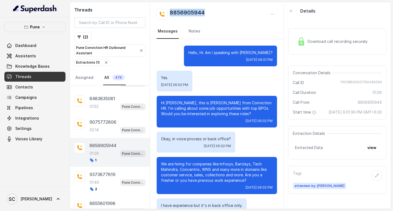
drag, startPoint x: 171, startPoint y: 10, endPoint x: 230, endPoint y: 14, distance: 59.7
click at [228, 10] on div "8856905944" at bounding box center [217, 14] width 120 height 11
copy h2 "8856905944"
click at [179, 18] on h2 "8856905944" at bounding box center [187, 14] width 35 height 11
drag, startPoint x: 170, startPoint y: 13, endPoint x: 217, endPoint y: 10, distance: 47.9
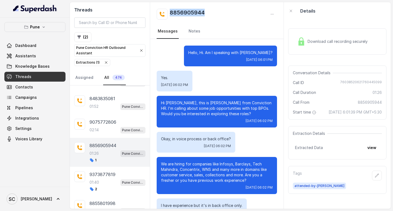
click at [217, 10] on div "8856905944" at bounding box center [217, 14] width 120 height 11
drag, startPoint x: 168, startPoint y: 103, endPoint x: 181, endPoint y: 103, distance: 13.1
click at [181, 103] on p "Hi [PERSON_NAME], this is [PERSON_NAME] from Conviction HR. I'm calling about s…" at bounding box center [217, 108] width 112 height 16
click at [179, 103] on p "Hi [PERSON_NAME], this is [PERSON_NAME] from Conviction HR. I'm calling about s…" at bounding box center [217, 108] width 112 height 16
click at [192, 33] on link "Notes" at bounding box center [195, 31] width 14 height 15
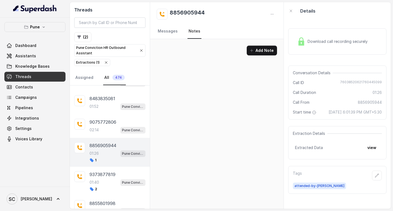
click at [107, 151] on div "01:26 Pune Conviction HR Outbound Assistant" at bounding box center [118, 153] width 56 height 7
click at [167, 34] on link "Messages" at bounding box center [168, 31] width 22 height 15
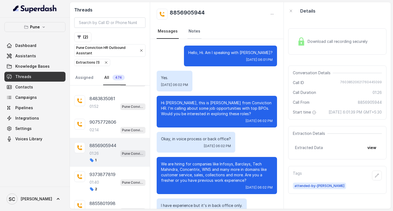
click at [193, 32] on link "Notes" at bounding box center [195, 31] width 14 height 15
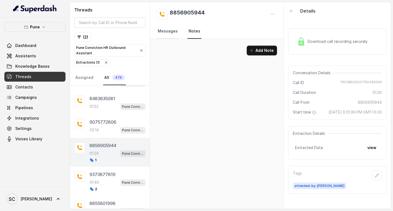
click at [168, 32] on link "Messages" at bounding box center [168, 31] width 22 height 15
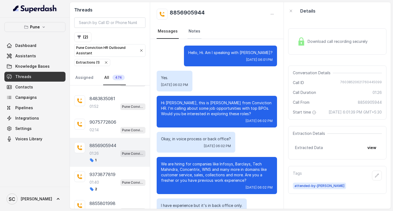
click at [193, 30] on link "Notes" at bounding box center [195, 31] width 14 height 15
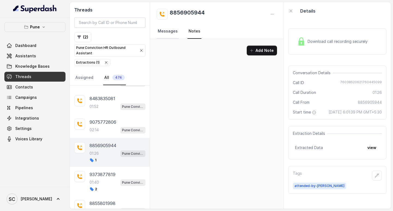
click at [169, 31] on link "Messages" at bounding box center [168, 31] width 22 height 15
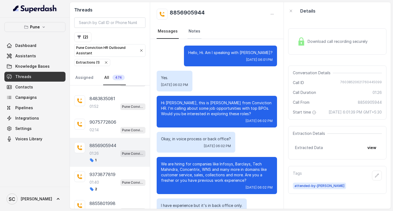
click at [193, 31] on link "Notes" at bounding box center [195, 31] width 14 height 15
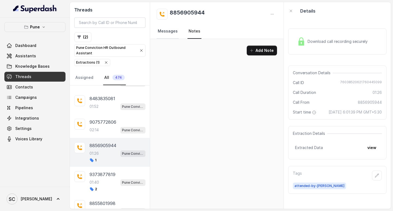
click at [169, 32] on link "Messages" at bounding box center [168, 31] width 22 height 15
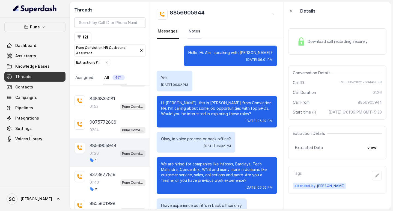
click at [191, 32] on link "Notes" at bounding box center [195, 31] width 14 height 15
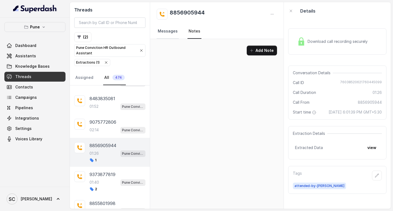
click at [169, 33] on link "Messages" at bounding box center [168, 31] width 22 height 15
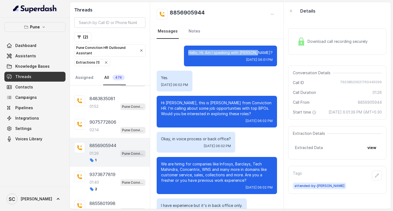
drag, startPoint x: 198, startPoint y: 53, endPoint x: 277, endPoint y: 55, distance: 79.3
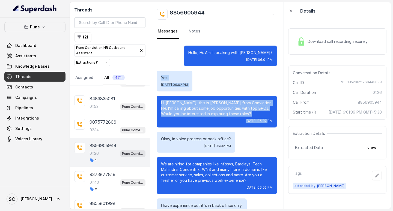
drag, startPoint x: 158, startPoint y: 77, endPoint x: 244, endPoint y: 117, distance: 95.2
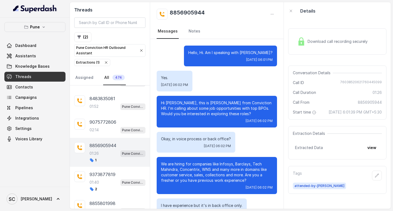
click at [253, 138] on div "Okay, in voice process or back office? [DATE] 06:02 PM" at bounding box center [217, 142] width 120 height 21
click at [375, 178] on icon "button" at bounding box center [377, 175] width 4 height 4
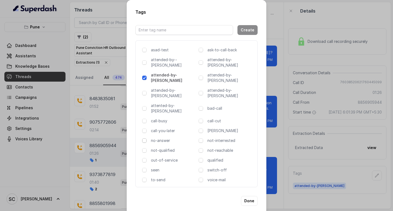
click at [143, 139] on span at bounding box center [144, 141] width 4 height 4
click at [252, 196] on button "Done" at bounding box center [249, 201] width 17 height 10
